Goal: Find specific page/section: Find specific page/section

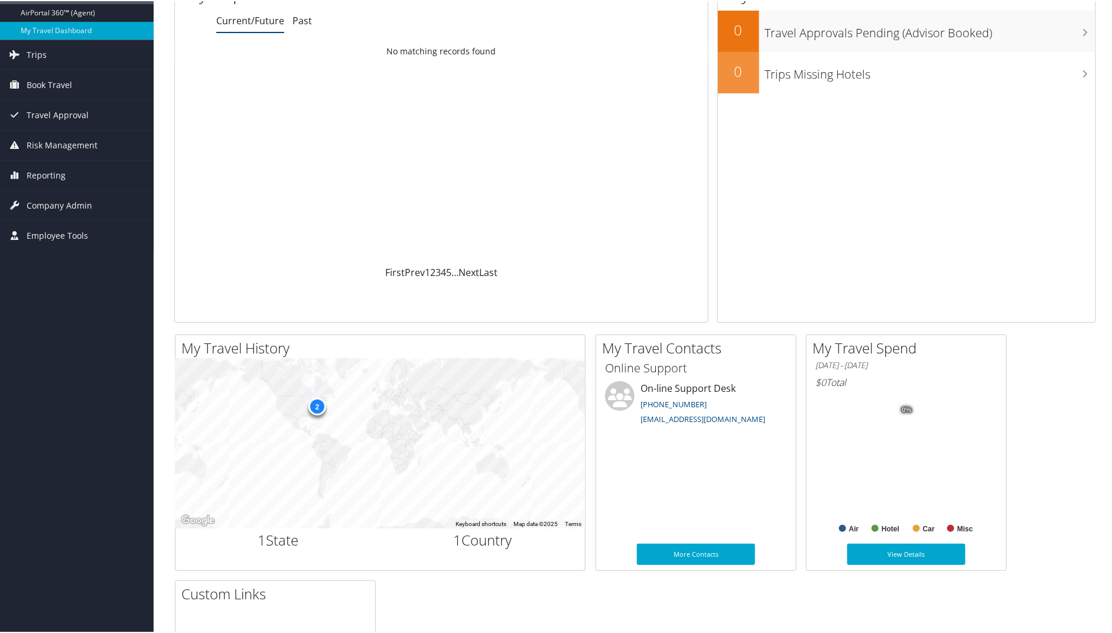
scroll to position [47, 0]
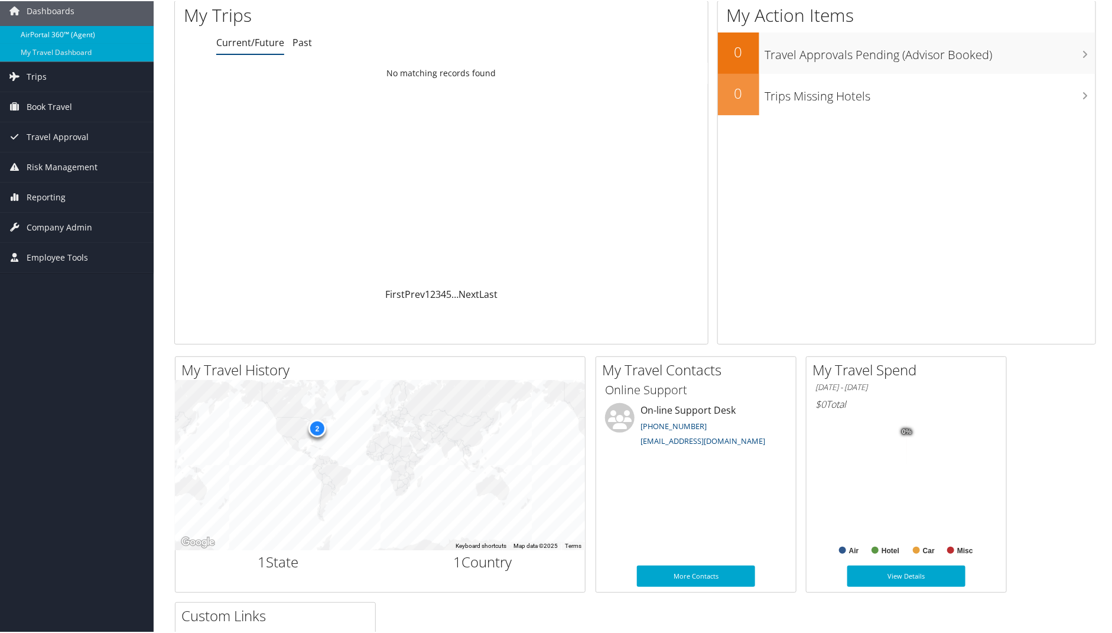
click at [82, 35] on link "AirPortal 360™ (Agent)" at bounding box center [77, 34] width 154 height 18
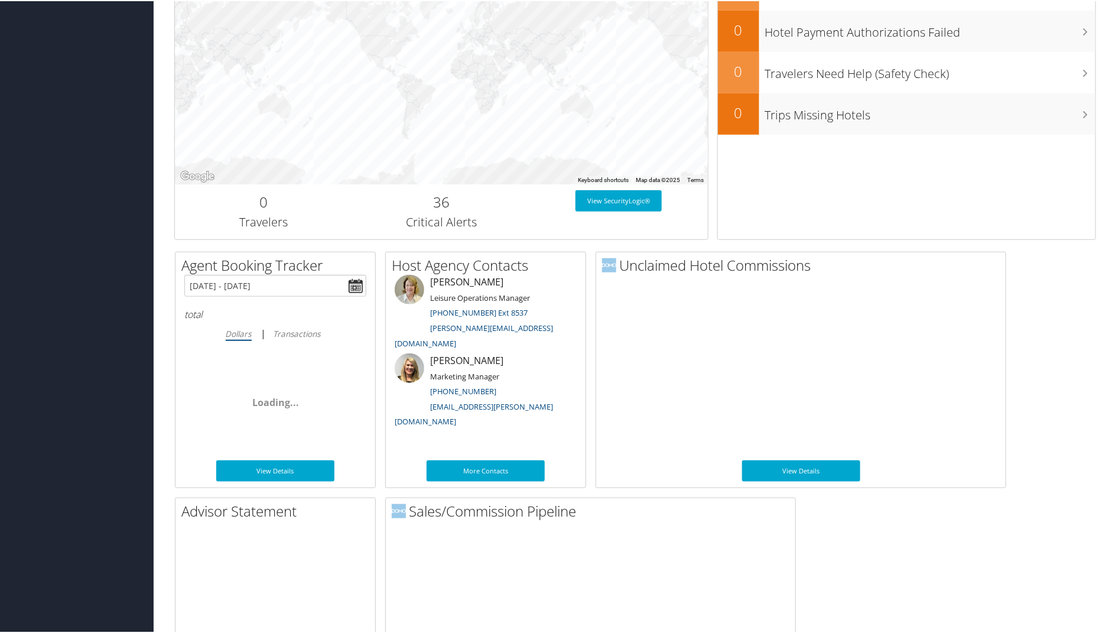
scroll to position [480, 0]
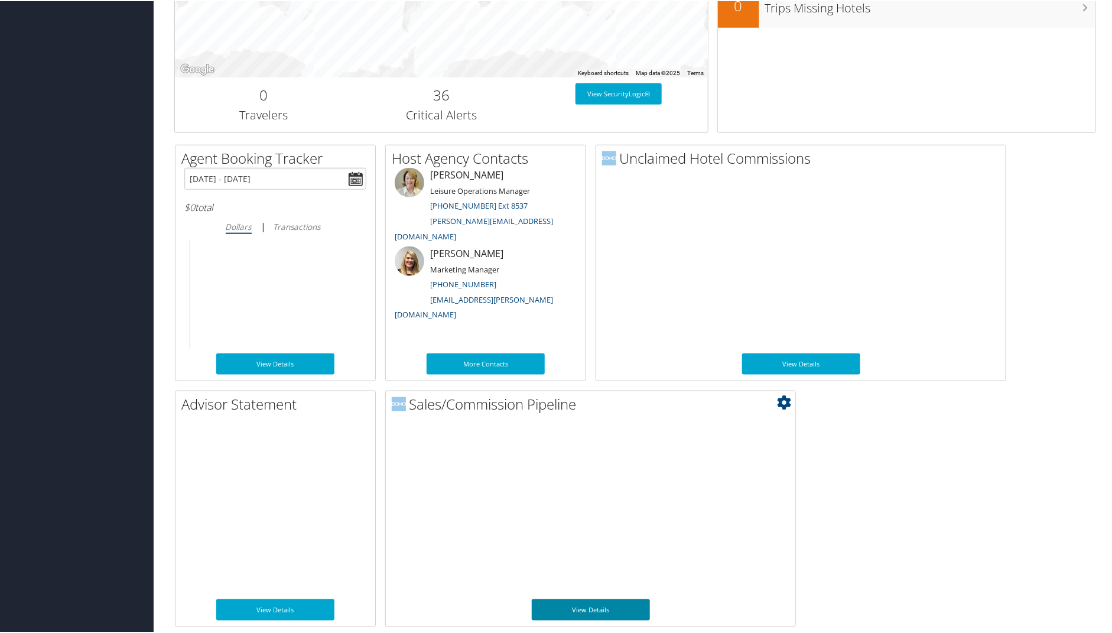
click at [607, 603] on link "View Details" at bounding box center [591, 608] width 118 height 21
